Goal: Navigation & Orientation: Find specific page/section

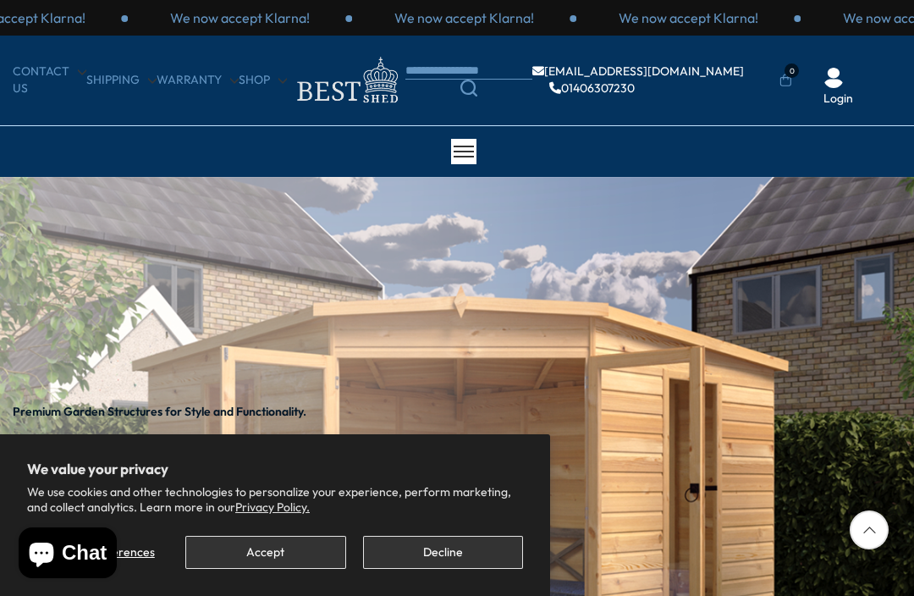
click at [470, 562] on button "Decline" at bounding box center [443, 552] width 160 height 33
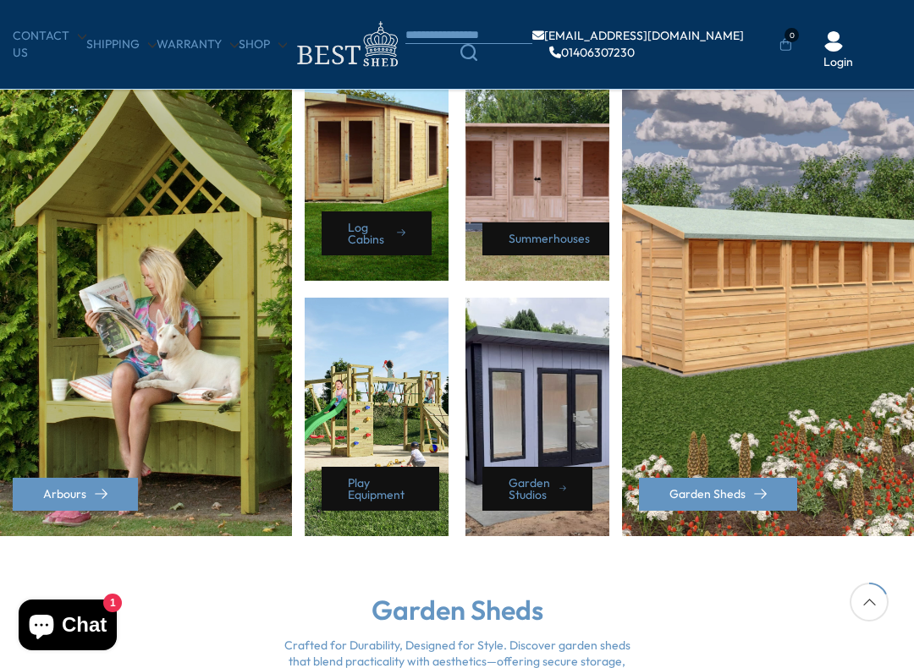
scroll to position [784, 0]
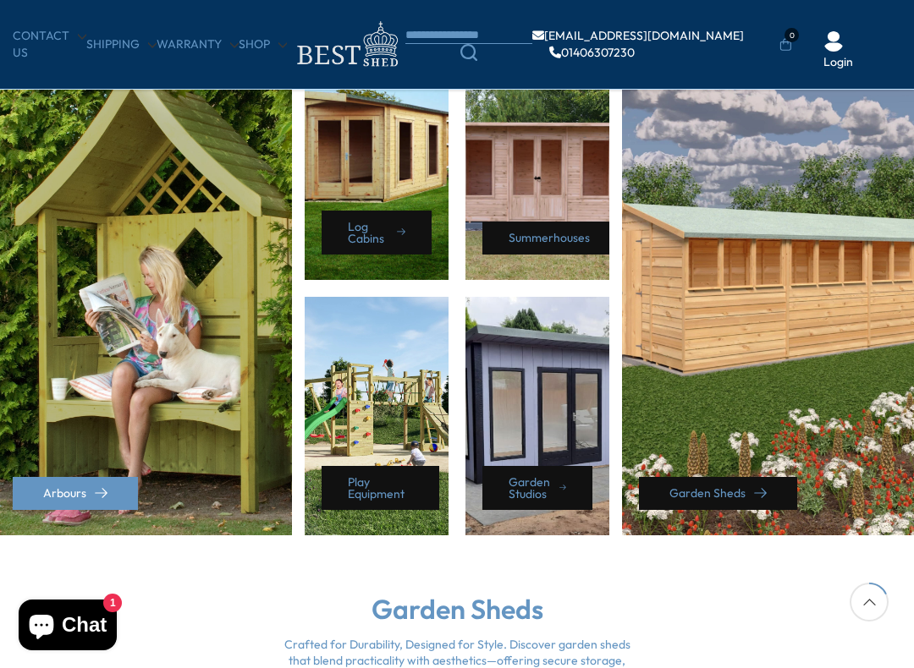
click at [730, 492] on link "Garden Sheds" at bounding box center [718, 493] width 158 height 33
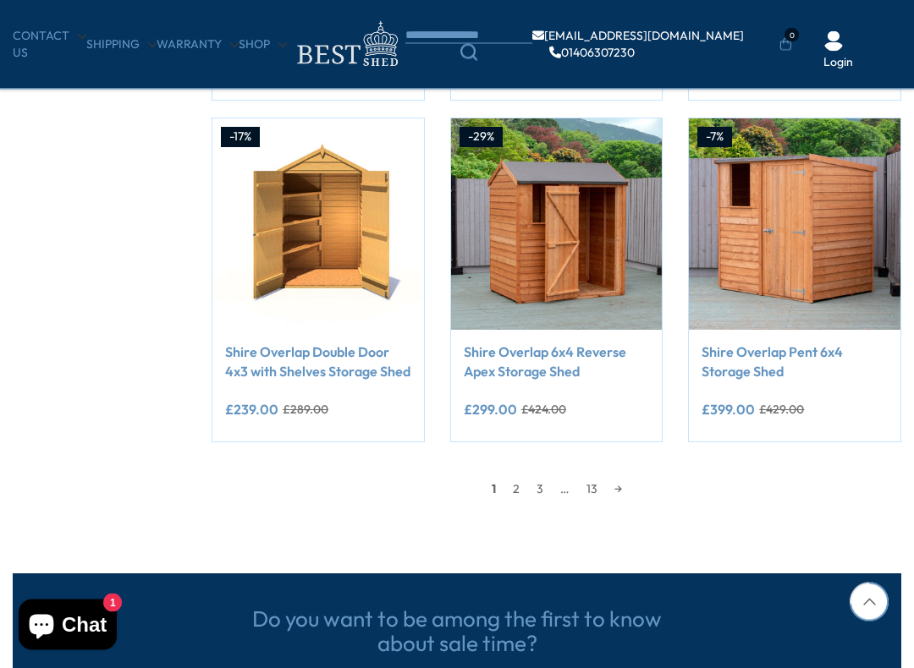
scroll to position [1299, 0]
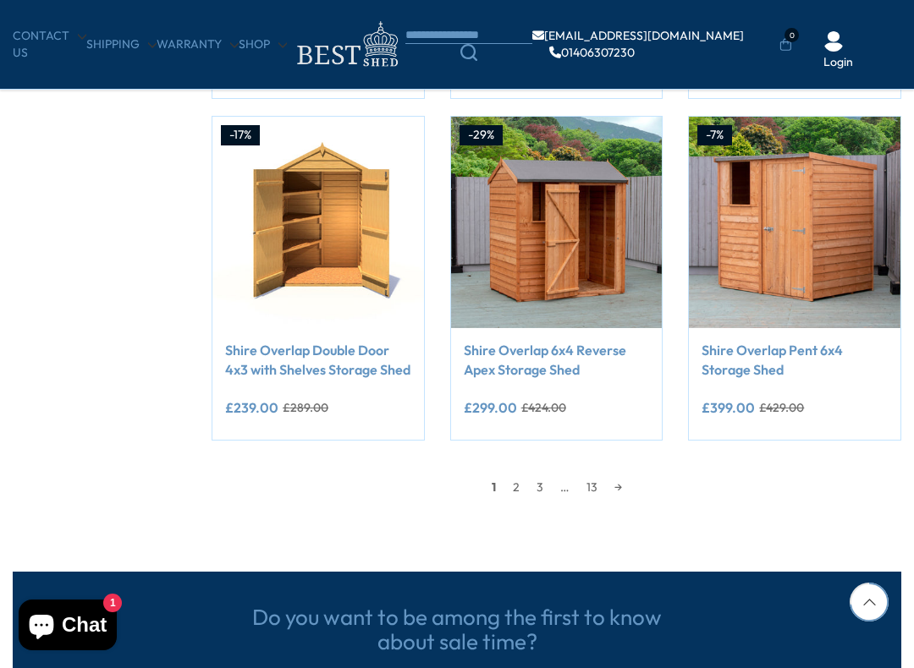
click at [626, 489] on link "→" at bounding box center [618, 487] width 25 height 25
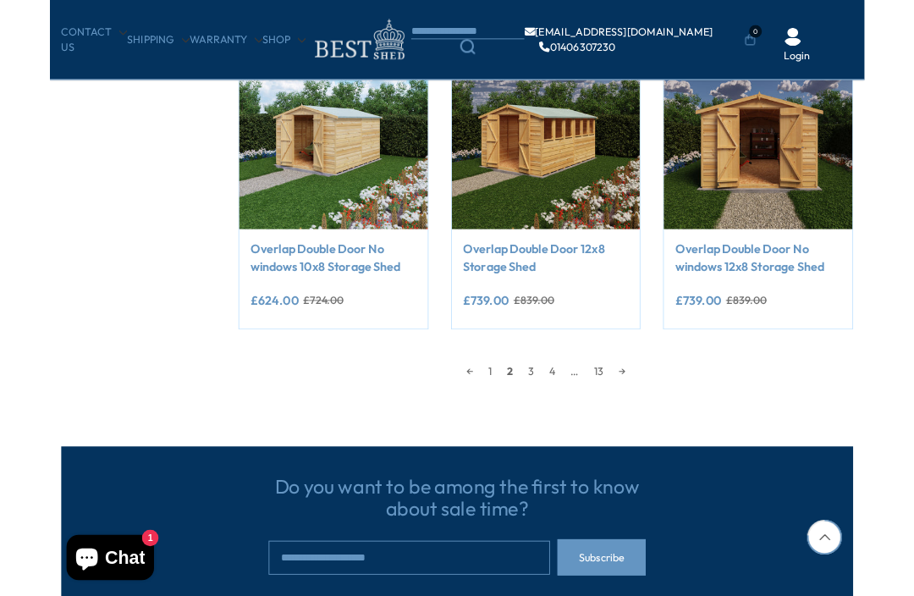
scroll to position [1367, 0]
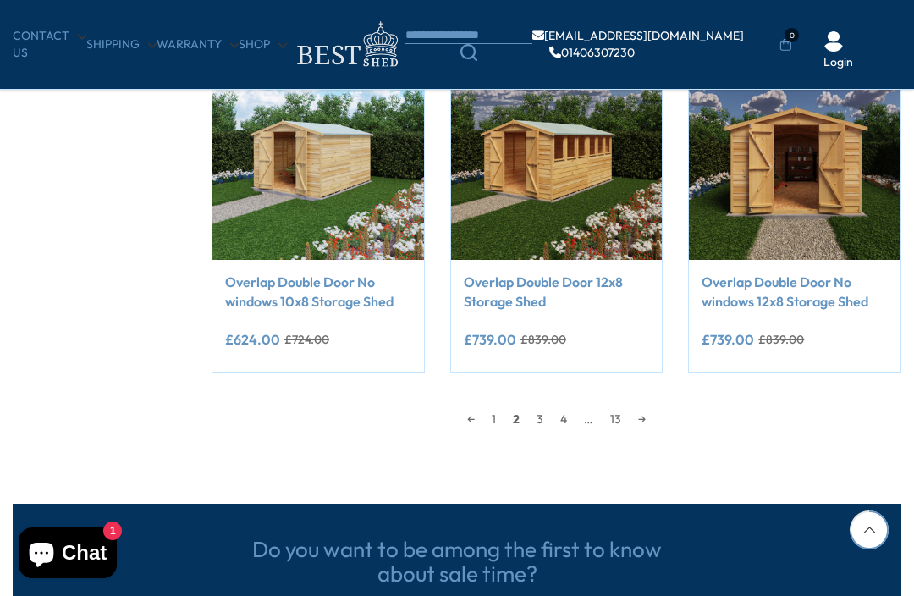
click at [652, 414] on link "→" at bounding box center [642, 418] width 25 height 25
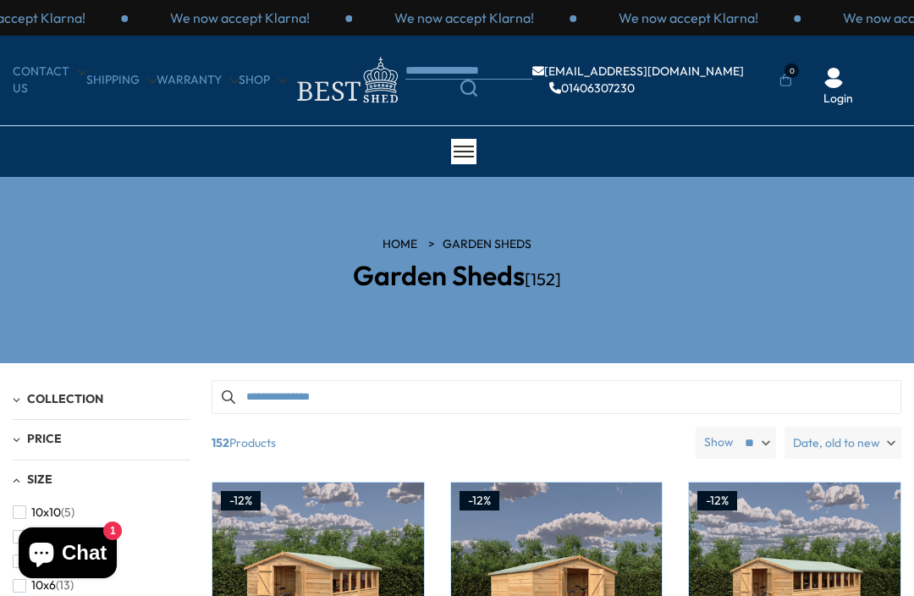
scroll to position [1367, 0]
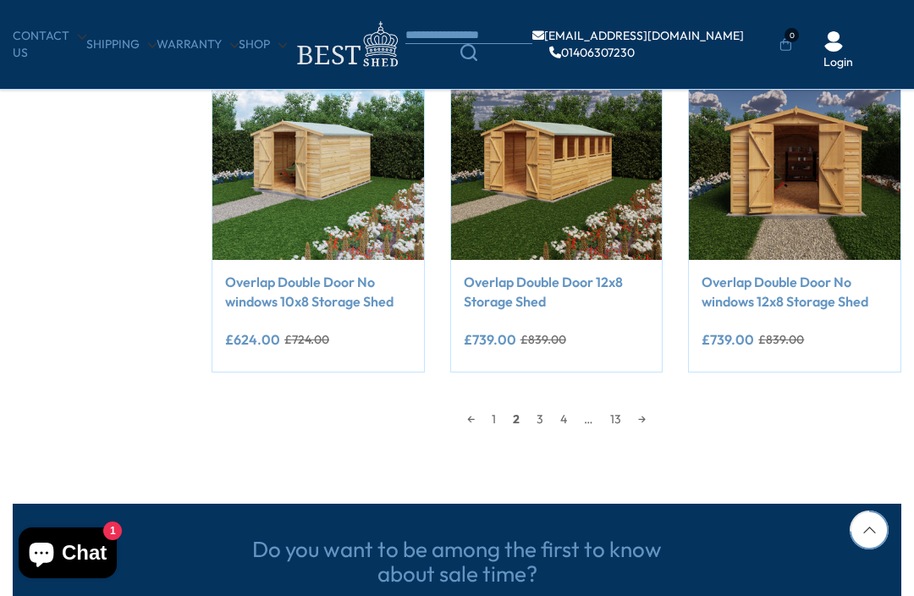
scroll to position [1335, 0]
